Goal: Information Seeking & Learning: Learn about a topic

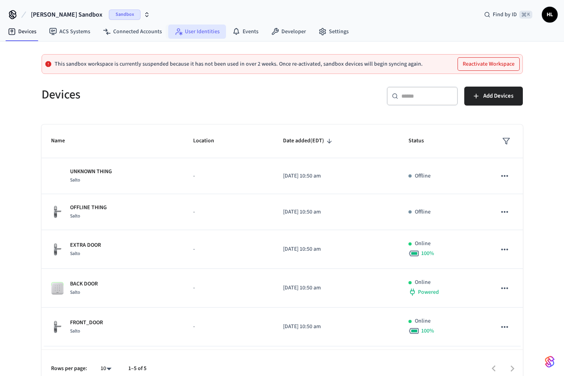
click at [204, 34] on link "User Identities" at bounding box center [197, 32] width 58 height 14
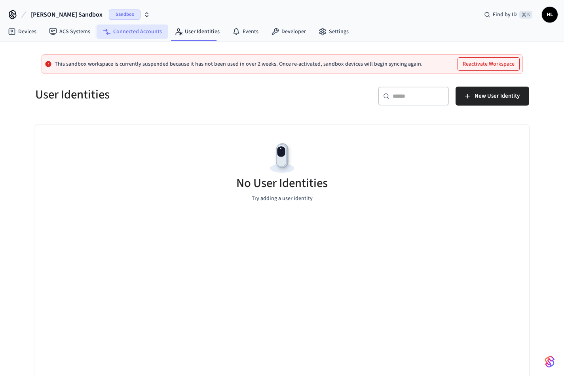
click at [117, 36] on link "Connected Accounts" at bounding box center [133, 32] width 72 height 14
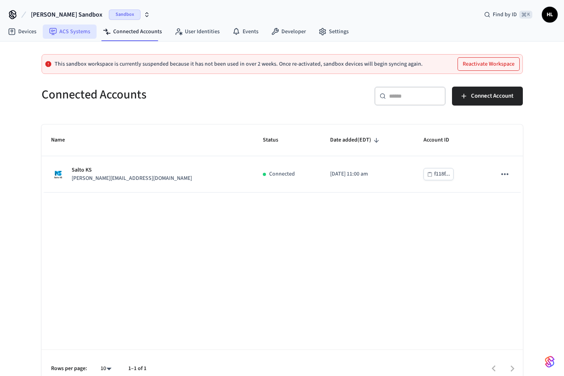
click at [72, 31] on link "ACS Systems" at bounding box center [70, 32] width 54 height 14
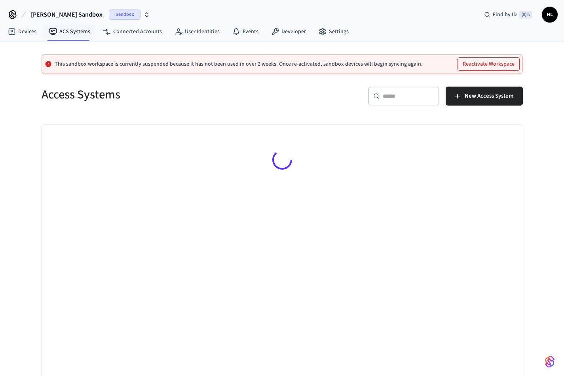
click at [67, 14] on span "Mathew's Sandbox" at bounding box center [67, 14] width 72 height 9
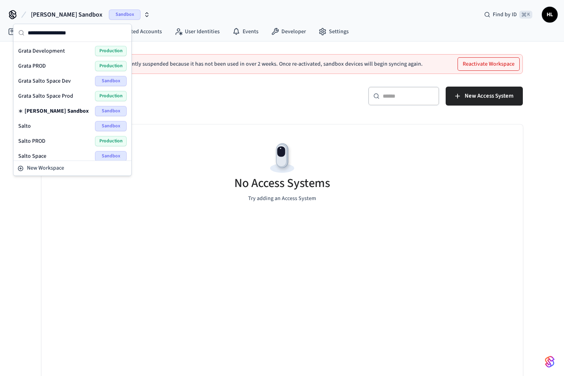
click at [68, 68] on div "Grata PROD Production" at bounding box center [72, 66] width 108 height 10
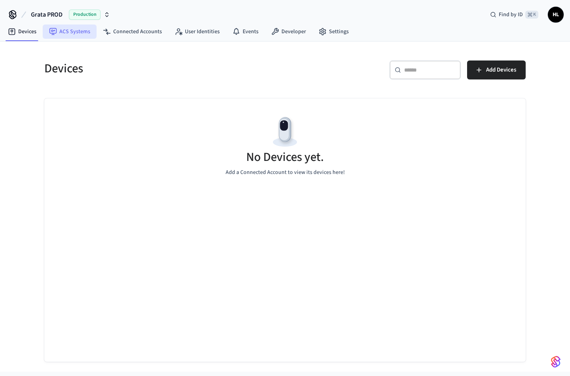
click at [77, 36] on link "ACS Systems" at bounding box center [70, 32] width 54 height 14
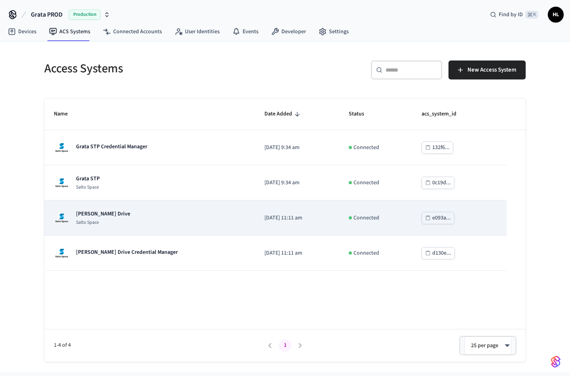
click at [118, 208] on td "Grata Gordon Drive Salto Space" at bounding box center [149, 218] width 210 height 35
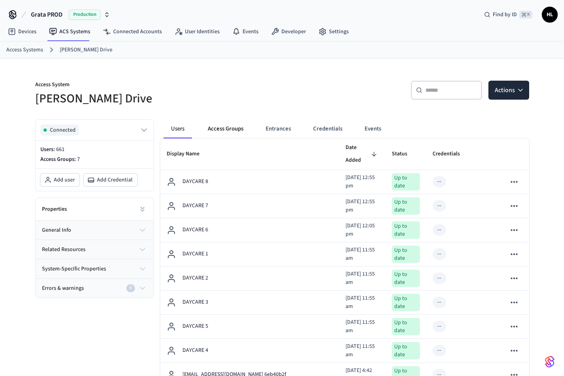
click at [229, 129] on button "Access Groups" at bounding box center [225, 128] width 48 height 19
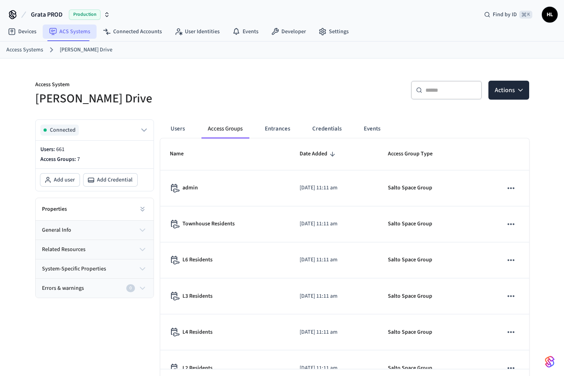
click at [72, 33] on link "ACS Systems" at bounding box center [70, 32] width 54 height 14
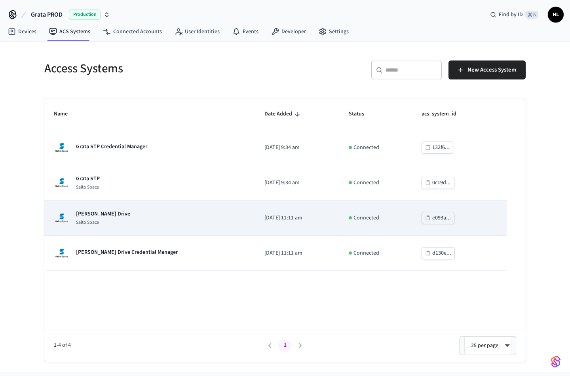
click at [110, 222] on p "Salto Space" at bounding box center [103, 223] width 54 height 6
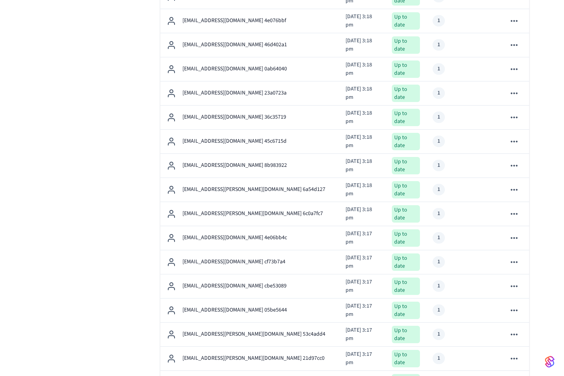
scroll to position [1003, 0]
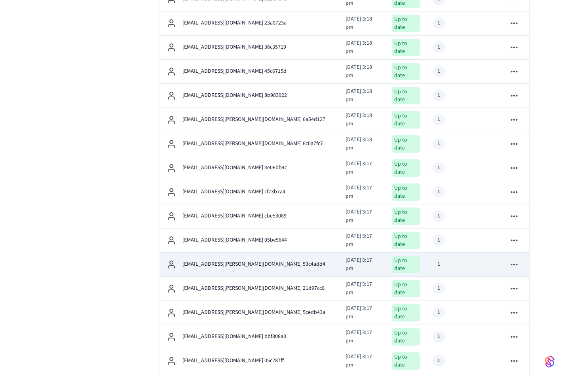
click at [253, 253] on td "[EMAIL_ADDRESS][PERSON_NAME][DOMAIN_NAME] 53c4add4" at bounding box center [249, 265] width 179 height 24
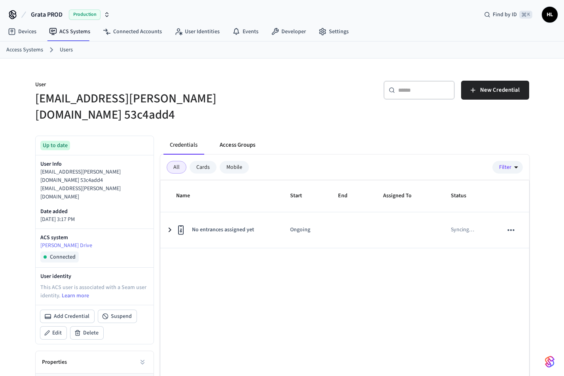
click at [233, 136] on button "Access Groups" at bounding box center [237, 145] width 48 height 19
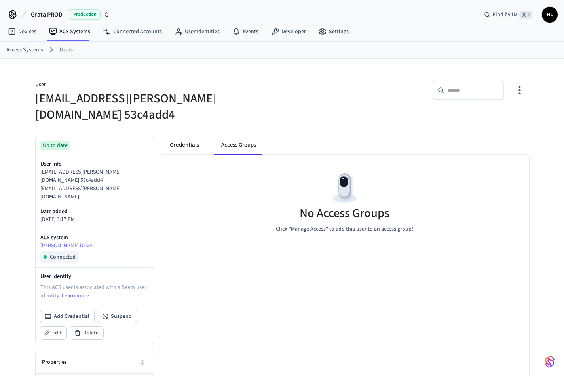
click at [201, 136] on button "Credentials" at bounding box center [184, 145] width 42 height 19
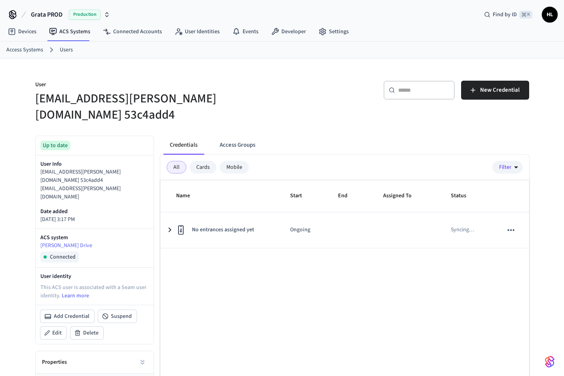
scroll to position [1003, 0]
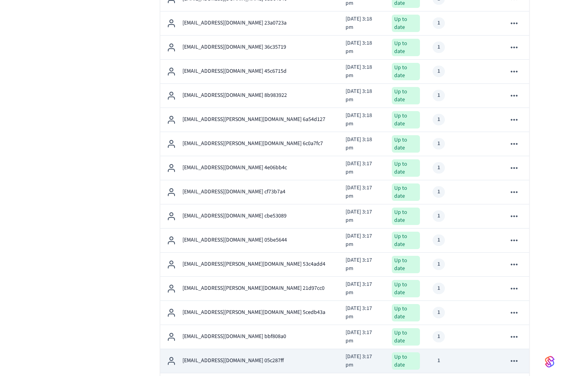
click at [266, 356] on div "[EMAIL_ADDRESS][DOMAIN_NAME] 05c287ff" at bounding box center [250, 360] width 167 height 9
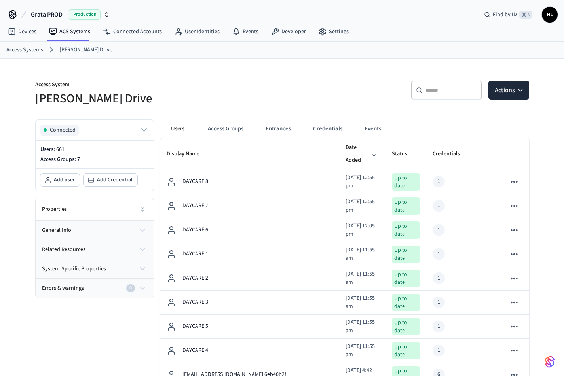
scroll to position [1003, 0]
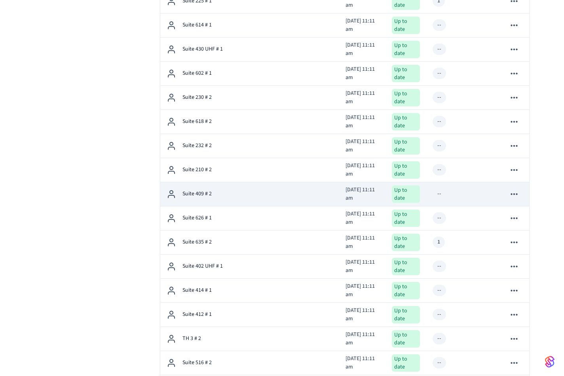
scroll to position [2172, 0]
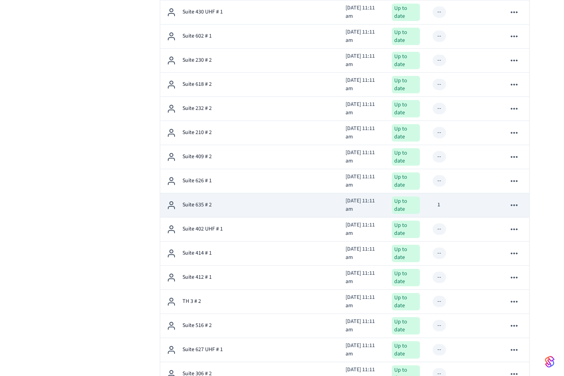
click at [263, 201] on div "Suite 635 # 2" at bounding box center [250, 205] width 167 height 9
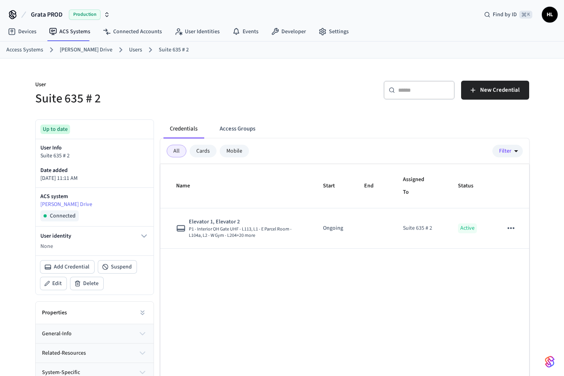
click at [253, 126] on button "Access Groups" at bounding box center [237, 128] width 48 height 19
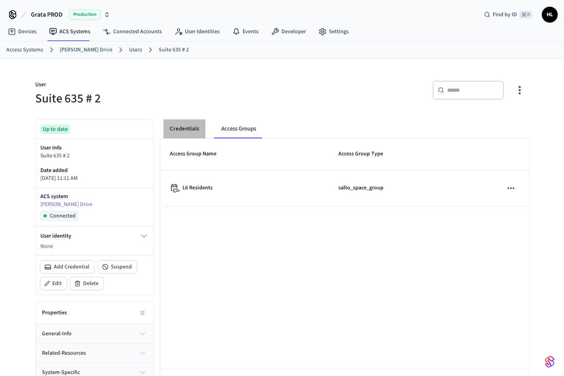
click at [195, 128] on button "Credentials" at bounding box center [184, 128] width 42 height 19
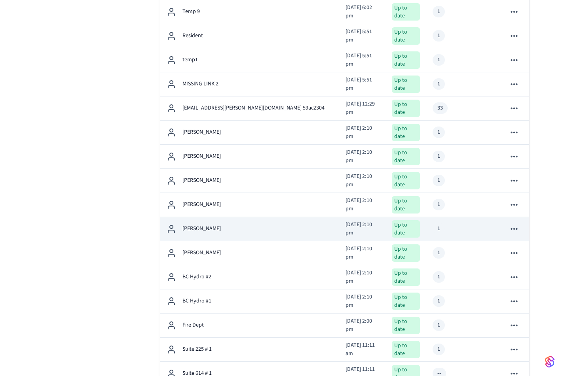
scroll to position [1787, 0]
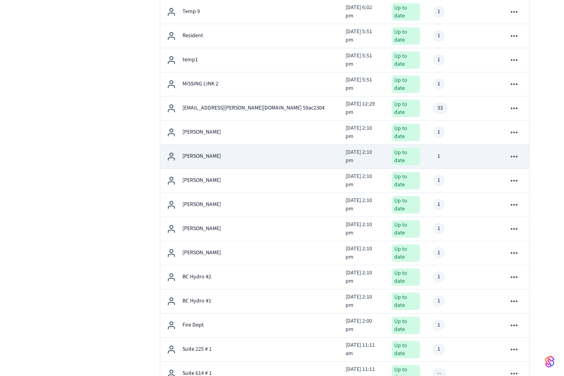
click at [208, 152] on p "[PERSON_NAME]" at bounding box center [201, 156] width 38 height 8
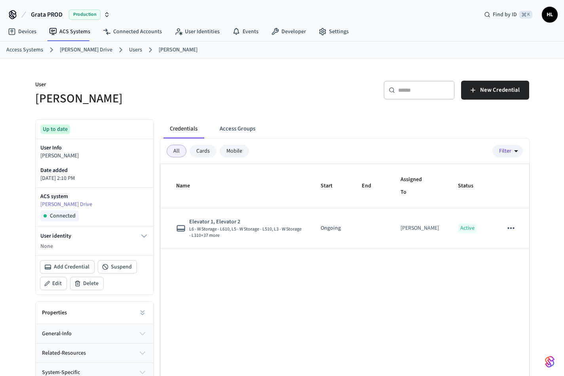
click at [228, 123] on button "Access Groups" at bounding box center [237, 128] width 48 height 19
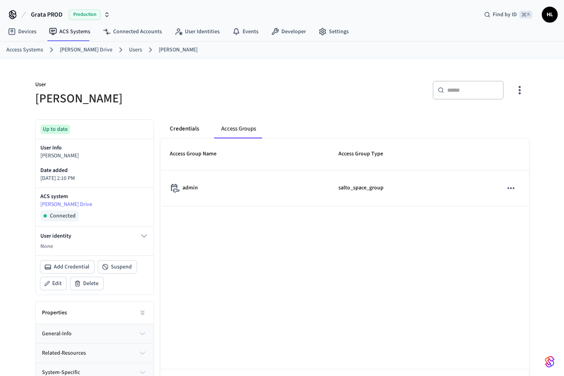
click at [195, 122] on button "Credentials" at bounding box center [184, 128] width 42 height 19
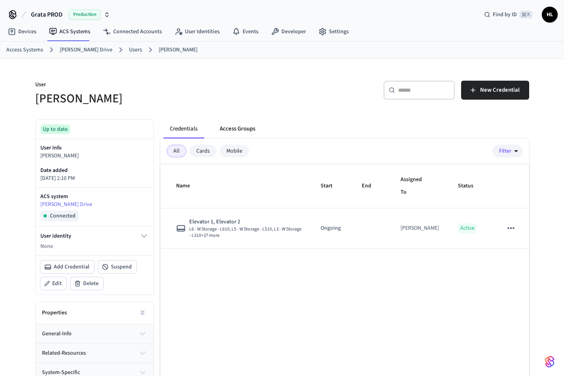
click at [255, 129] on button "Access Groups" at bounding box center [237, 128] width 48 height 19
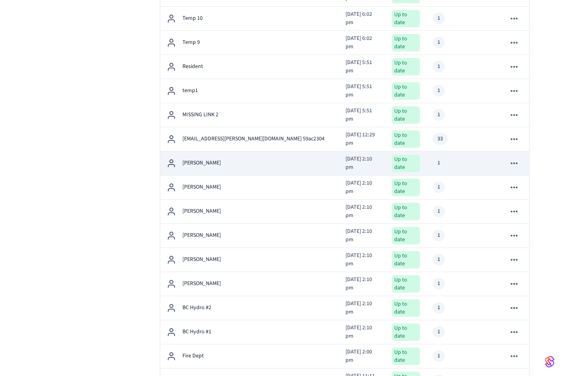
scroll to position [1719, 0]
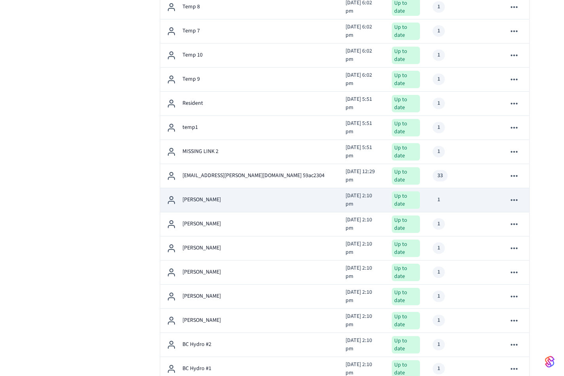
click at [218, 196] on p "[PERSON_NAME]" at bounding box center [201, 200] width 38 height 8
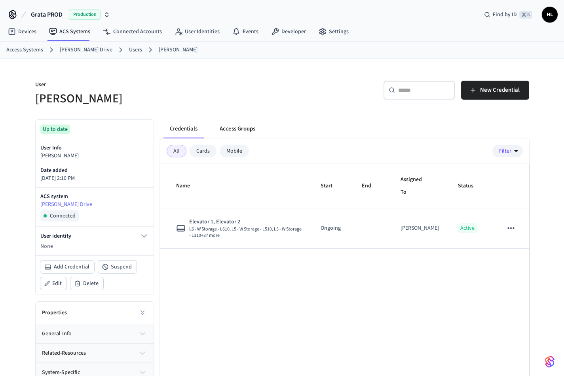
click at [226, 131] on button "Access Groups" at bounding box center [237, 128] width 48 height 19
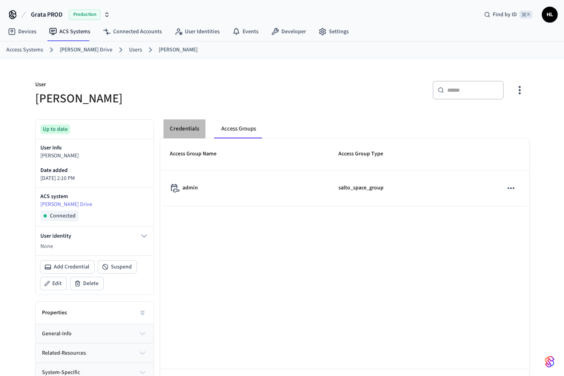
click at [186, 128] on button "Credentials" at bounding box center [184, 128] width 42 height 19
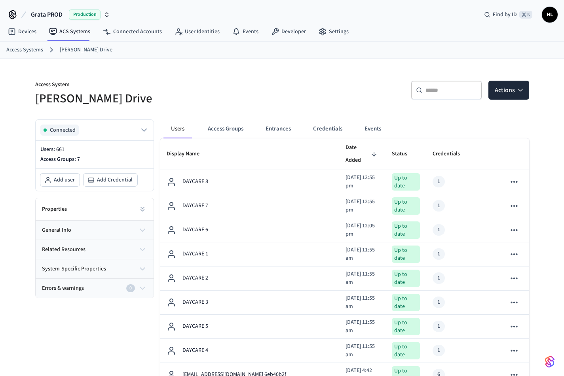
scroll to position [1719, 0]
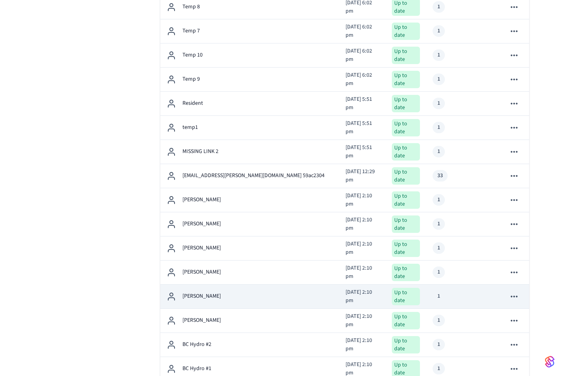
click at [202, 285] on td "[PERSON_NAME]" at bounding box center [249, 297] width 179 height 24
click at [198, 292] on p "[PERSON_NAME]" at bounding box center [201, 296] width 38 height 8
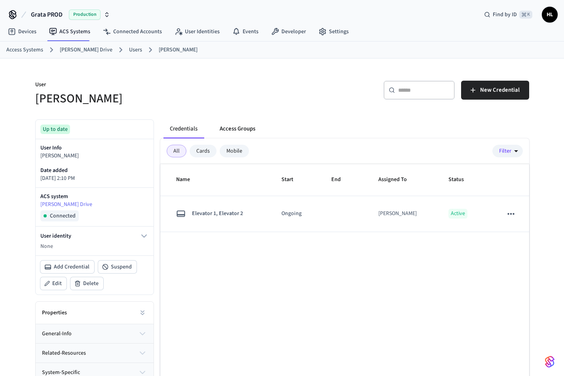
click at [235, 124] on button "Access Groups" at bounding box center [237, 128] width 48 height 19
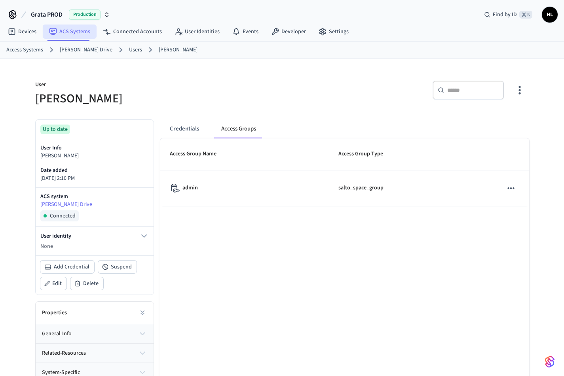
click at [75, 30] on link "ACS Systems" at bounding box center [70, 32] width 54 height 14
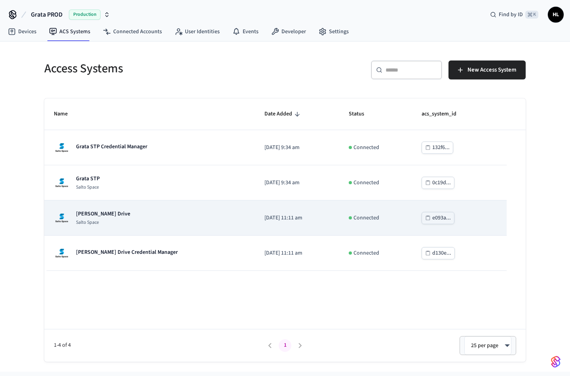
click at [107, 221] on p "Salto Space" at bounding box center [103, 223] width 54 height 6
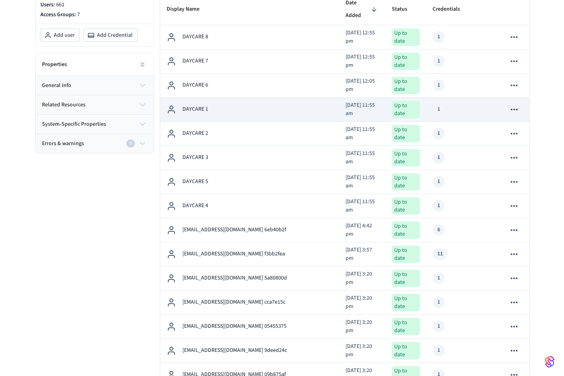
scroll to position [157, 0]
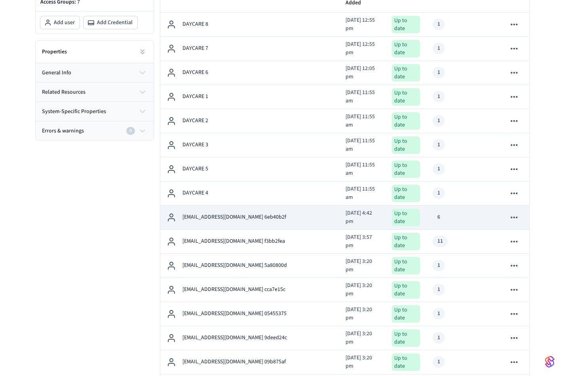
click at [252, 213] on p "[EMAIL_ADDRESS][DOMAIN_NAME] 6eb40b2f" at bounding box center [234, 217] width 104 height 8
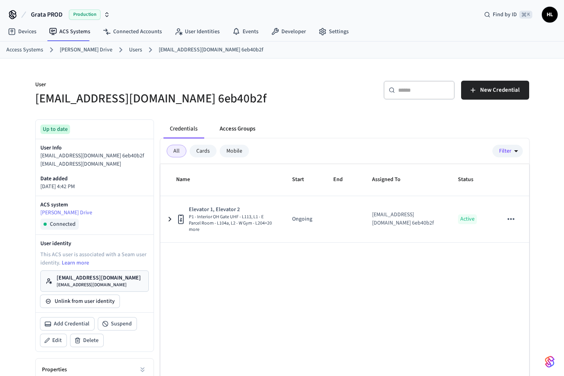
click at [244, 126] on button "Access Groups" at bounding box center [237, 128] width 48 height 19
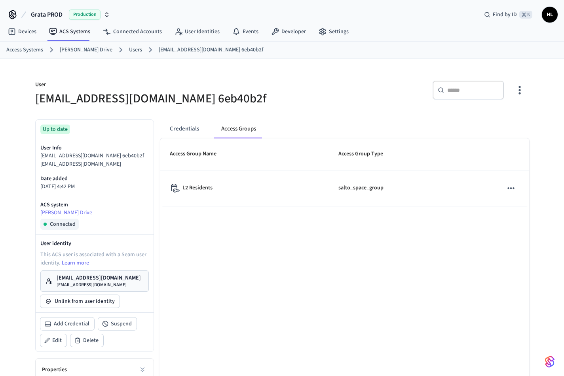
click at [192, 124] on button "Credentials" at bounding box center [184, 128] width 42 height 19
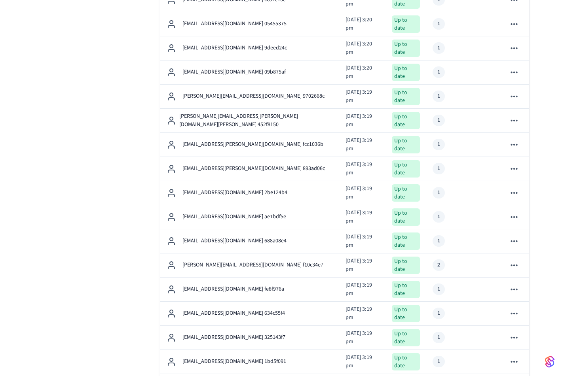
scroll to position [547, 0]
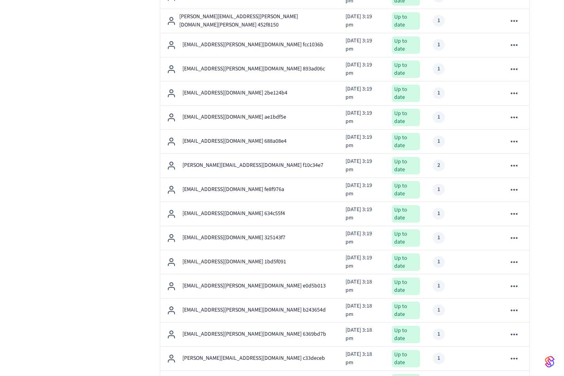
click at [254, 275] on td "[EMAIL_ADDRESS][PERSON_NAME][DOMAIN_NAME] e0d5b013" at bounding box center [249, 287] width 179 height 24
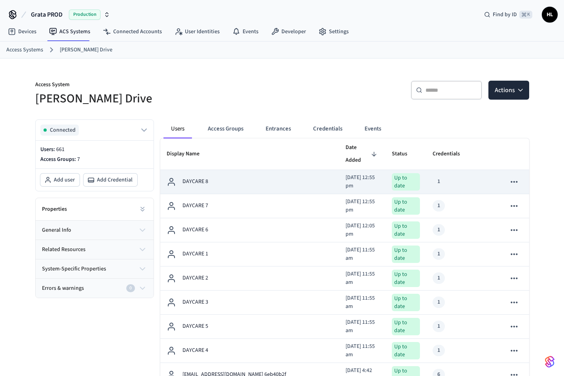
click at [221, 177] on div "DAYCARE 8" at bounding box center [250, 181] width 167 height 9
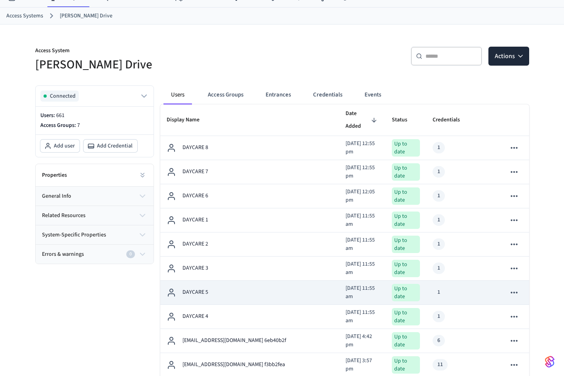
scroll to position [41, 0]
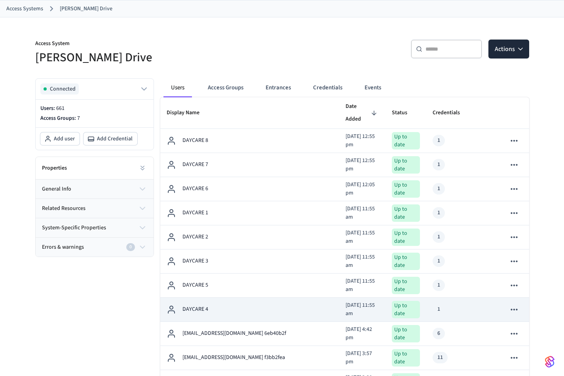
click at [232, 301] on td "DAYCARE 4" at bounding box center [249, 310] width 179 height 24
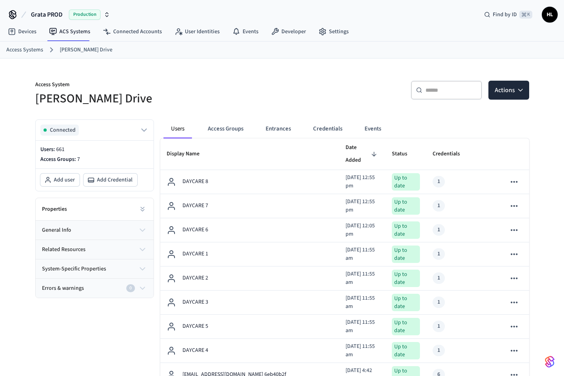
scroll to position [41, 0]
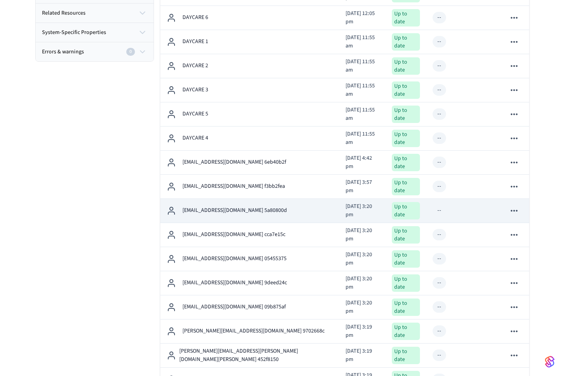
scroll to position [242, 0]
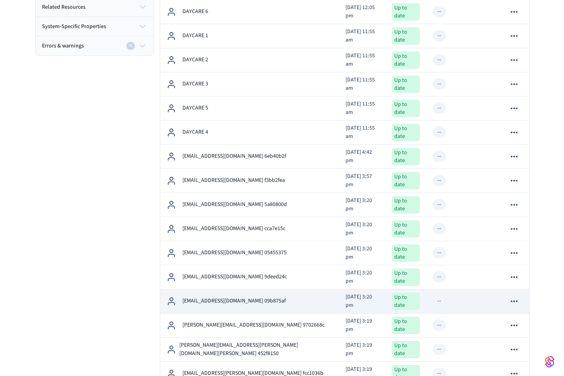
click at [227, 297] on p "[EMAIL_ADDRESS][DOMAIN_NAME] 09b875af" at bounding box center [233, 301] width 103 height 8
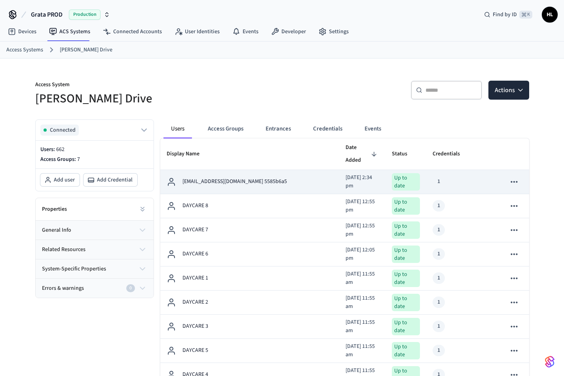
click at [240, 178] on p "[EMAIL_ADDRESS][DOMAIN_NAME] 5585b6a5" at bounding box center [234, 182] width 104 height 8
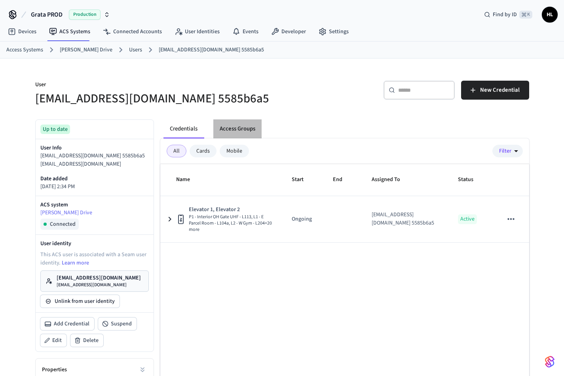
click at [241, 130] on button "Access Groups" at bounding box center [237, 128] width 48 height 19
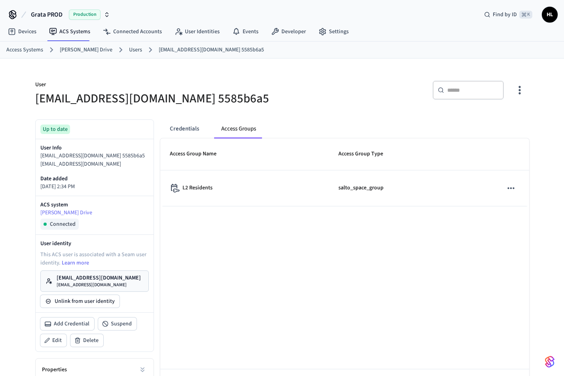
click at [248, 288] on div "Access Group Name Access Group Type L2 Residents salto_space_group 1-1 of 1 1 2…" at bounding box center [344, 269] width 369 height 263
click at [176, 128] on button "Credentials" at bounding box center [184, 128] width 42 height 19
click at [203, 129] on button "Credentials" at bounding box center [184, 128] width 42 height 19
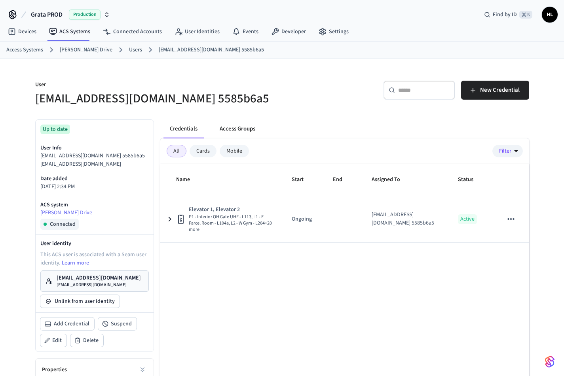
click at [219, 129] on button "Access Groups" at bounding box center [237, 128] width 48 height 19
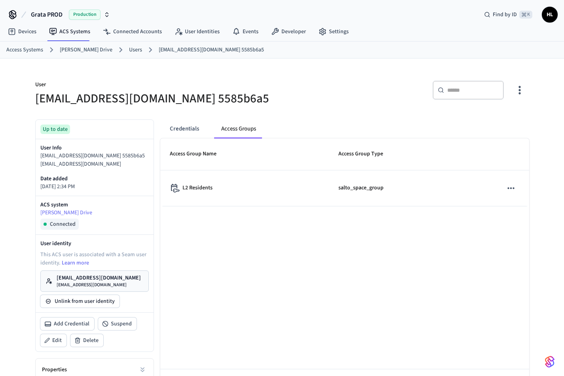
click at [131, 47] on link "Users" at bounding box center [135, 50] width 13 height 8
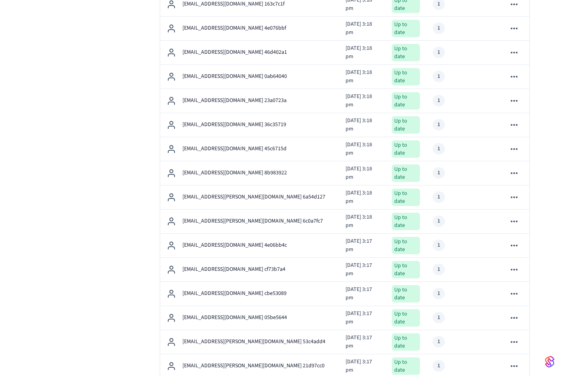
scroll to position [1003, 0]
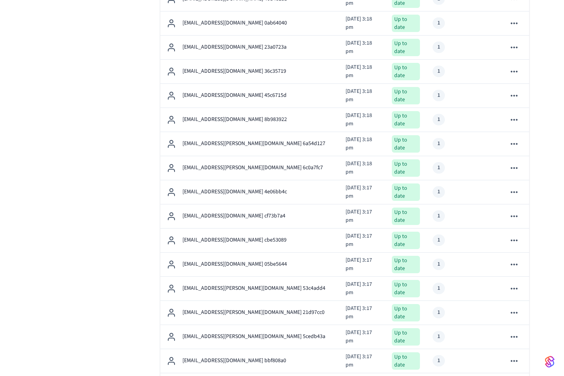
click at [78, 254] on div "Connected Users: 662 Access Groups: 7 Add user Add Credential Properties genera…" at bounding box center [91, 369] width 125 height 2519
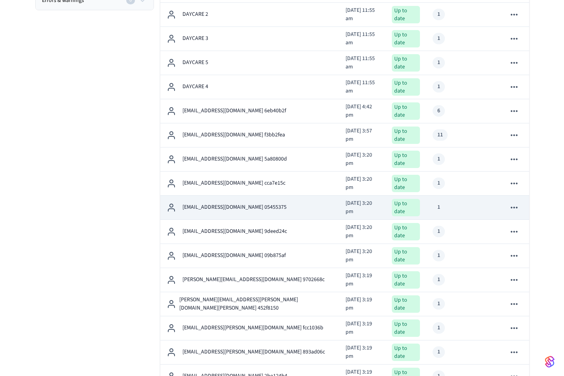
click at [222, 203] on p "[EMAIL_ADDRESS][DOMAIN_NAME] 05455375" at bounding box center [234, 207] width 104 height 8
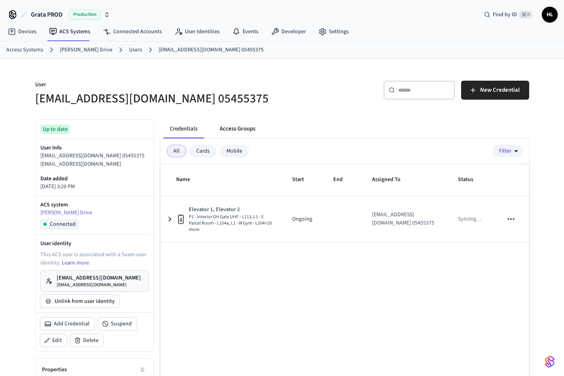
click at [234, 128] on button "Access Groups" at bounding box center [237, 128] width 48 height 19
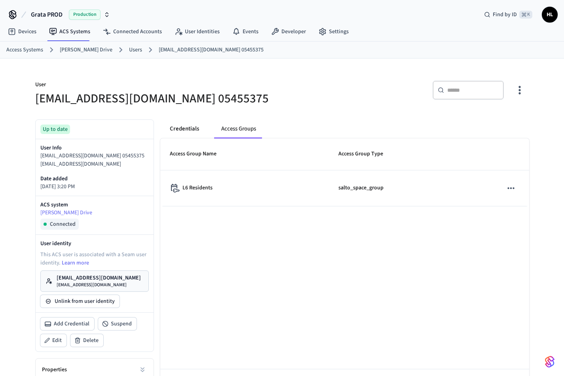
click at [197, 127] on button "Credentials" at bounding box center [184, 128] width 42 height 19
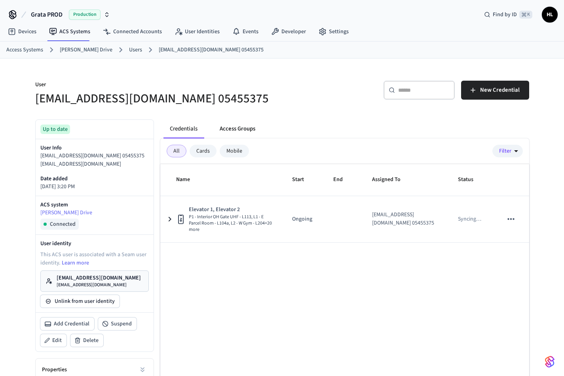
click at [232, 128] on button "Access Groups" at bounding box center [237, 128] width 48 height 19
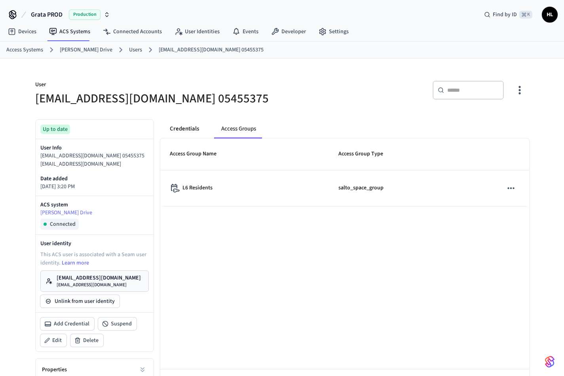
click at [191, 130] on button "Credentials" at bounding box center [184, 128] width 42 height 19
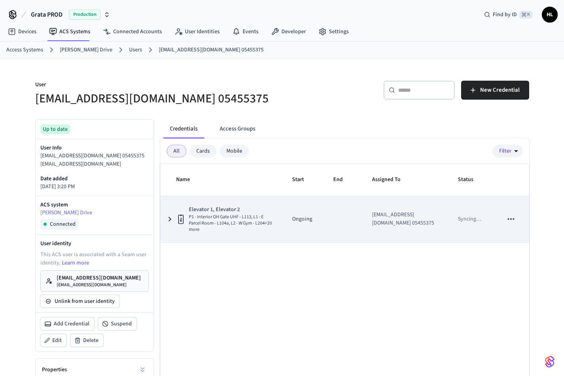
click at [169, 219] on icon "sticky table" at bounding box center [169, 219] width 9 height 10
click at [169, 219] on icon "sticky table" at bounding box center [169, 219] width 5 height 3
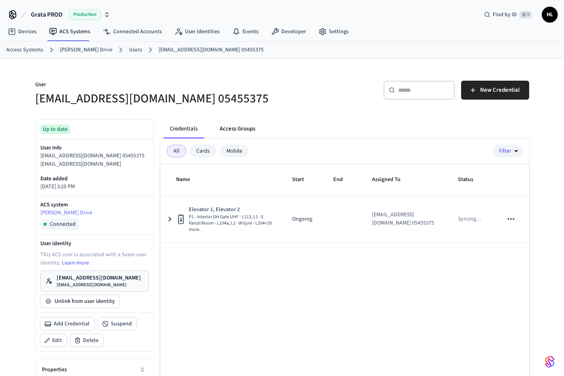
click at [222, 134] on button "Access Groups" at bounding box center [237, 128] width 48 height 19
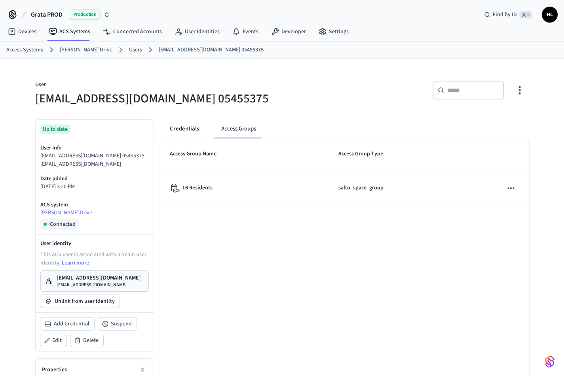
click at [195, 132] on button "Credentials" at bounding box center [184, 128] width 42 height 19
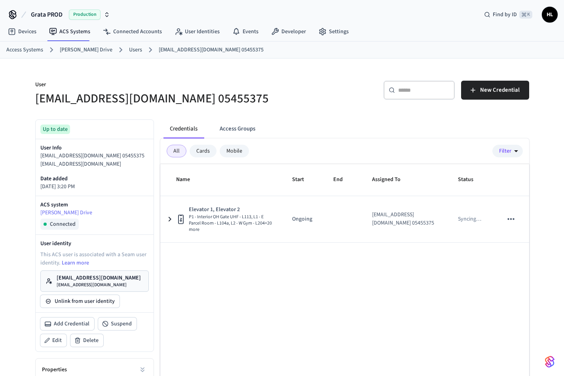
click at [208, 105] on h5 "[EMAIL_ADDRESS][DOMAIN_NAME] 05455375" at bounding box center [156, 99] width 242 height 16
click at [129, 48] on link "Users" at bounding box center [135, 50] width 13 height 8
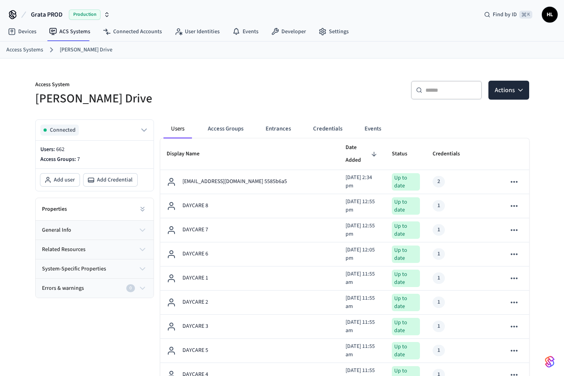
click at [197, 92] on h5 "[PERSON_NAME] Drive" at bounding box center [156, 99] width 242 height 16
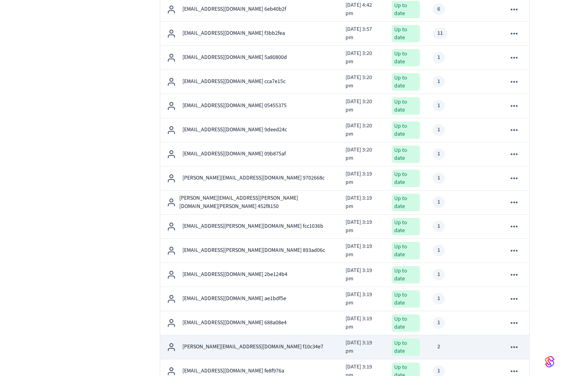
scroll to position [503, 0]
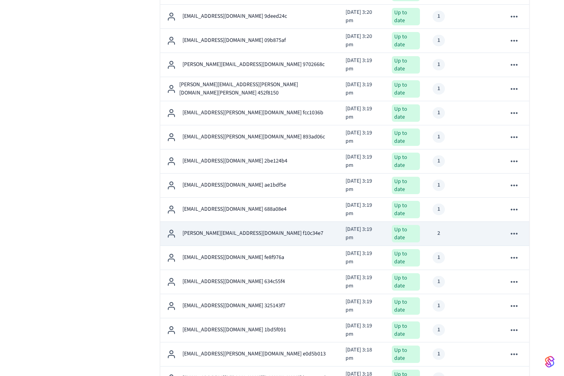
click at [301, 222] on td "[PERSON_NAME][EMAIL_ADDRESS][DOMAIN_NAME] f10c34e7" at bounding box center [249, 234] width 179 height 24
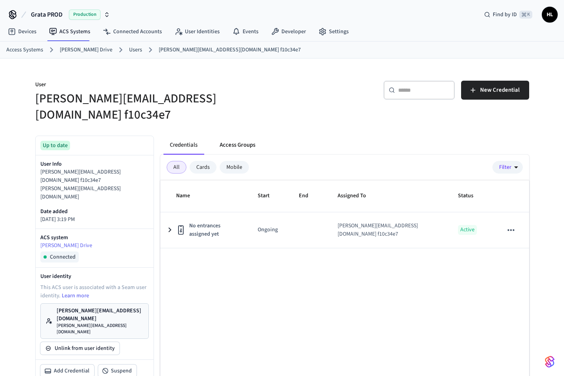
click at [250, 136] on button "Access Groups" at bounding box center [237, 145] width 48 height 19
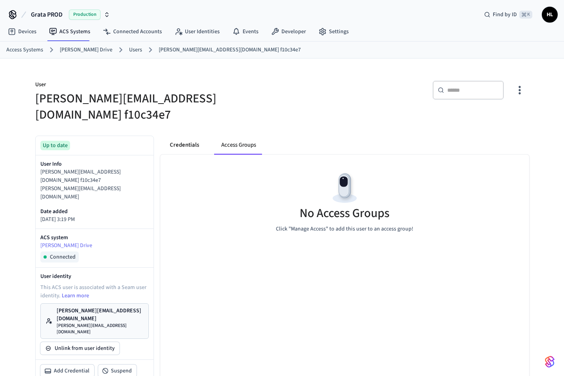
click at [185, 136] on button "Credentials" at bounding box center [184, 145] width 42 height 19
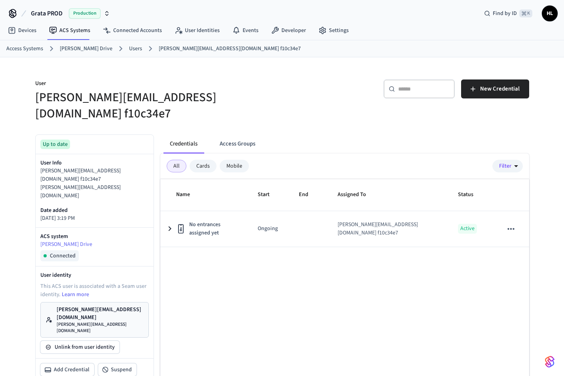
scroll to position [2, 0]
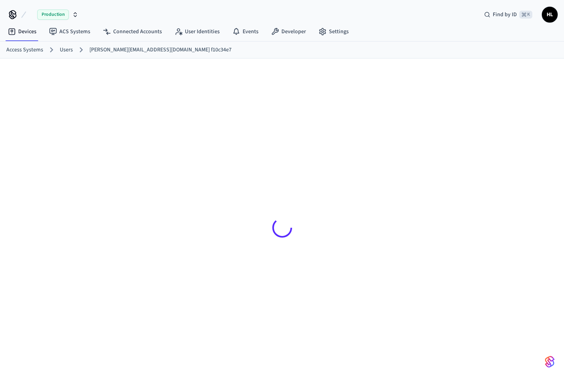
scroll to position [2, 0]
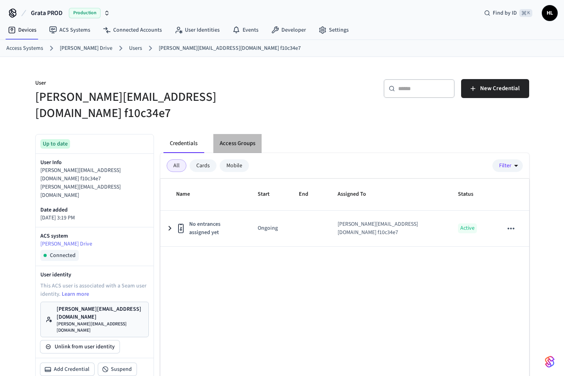
click at [225, 134] on button "Access Groups" at bounding box center [237, 143] width 48 height 19
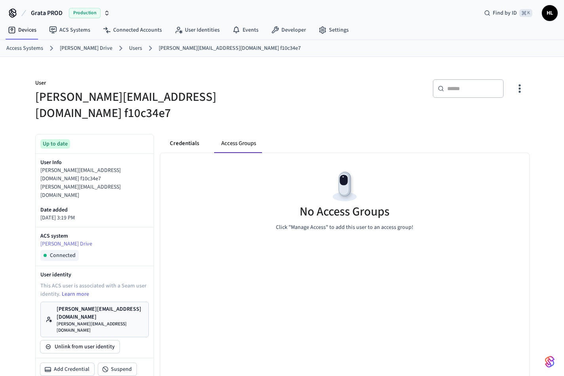
click at [195, 134] on button "Credentials" at bounding box center [184, 143] width 42 height 19
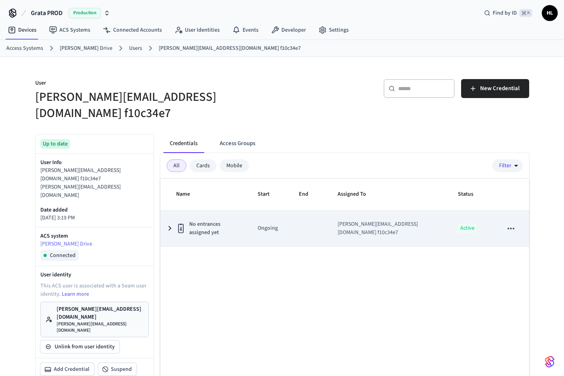
click at [174, 213] on td "No entrances assigned yet" at bounding box center [204, 229] width 88 height 36
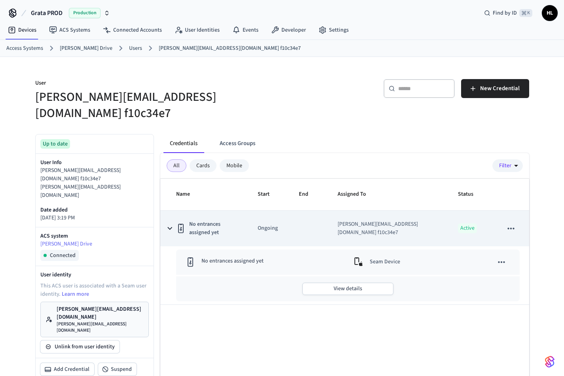
click at [174, 213] on td "No entrances assigned yet" at bounding box center [204, 229] width 88 height 36
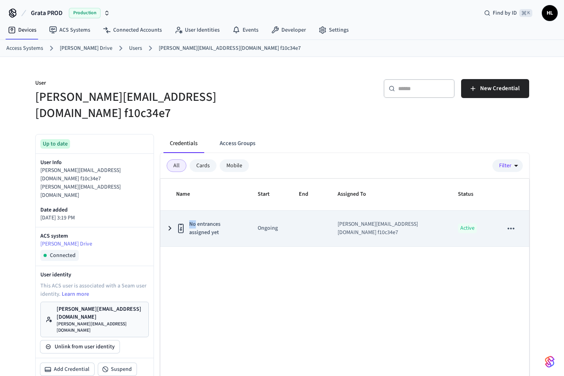
click at [174, 213] on td "No entrances assigned yet" at bounding box center [204, 229] width 88 height 36
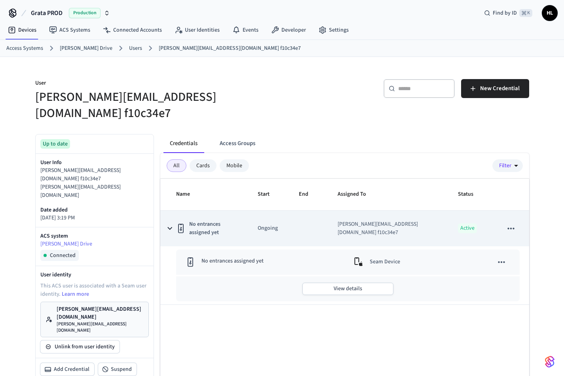
click at [174, 213] on td "No entrances assigned yet" at bounding box center [204, 229] width 88 height 36
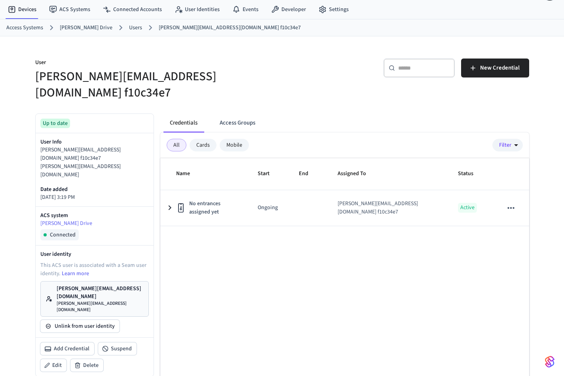
scroll to position [23, 0]
